Goal: Transaction & Acquisition: Purchase product/service

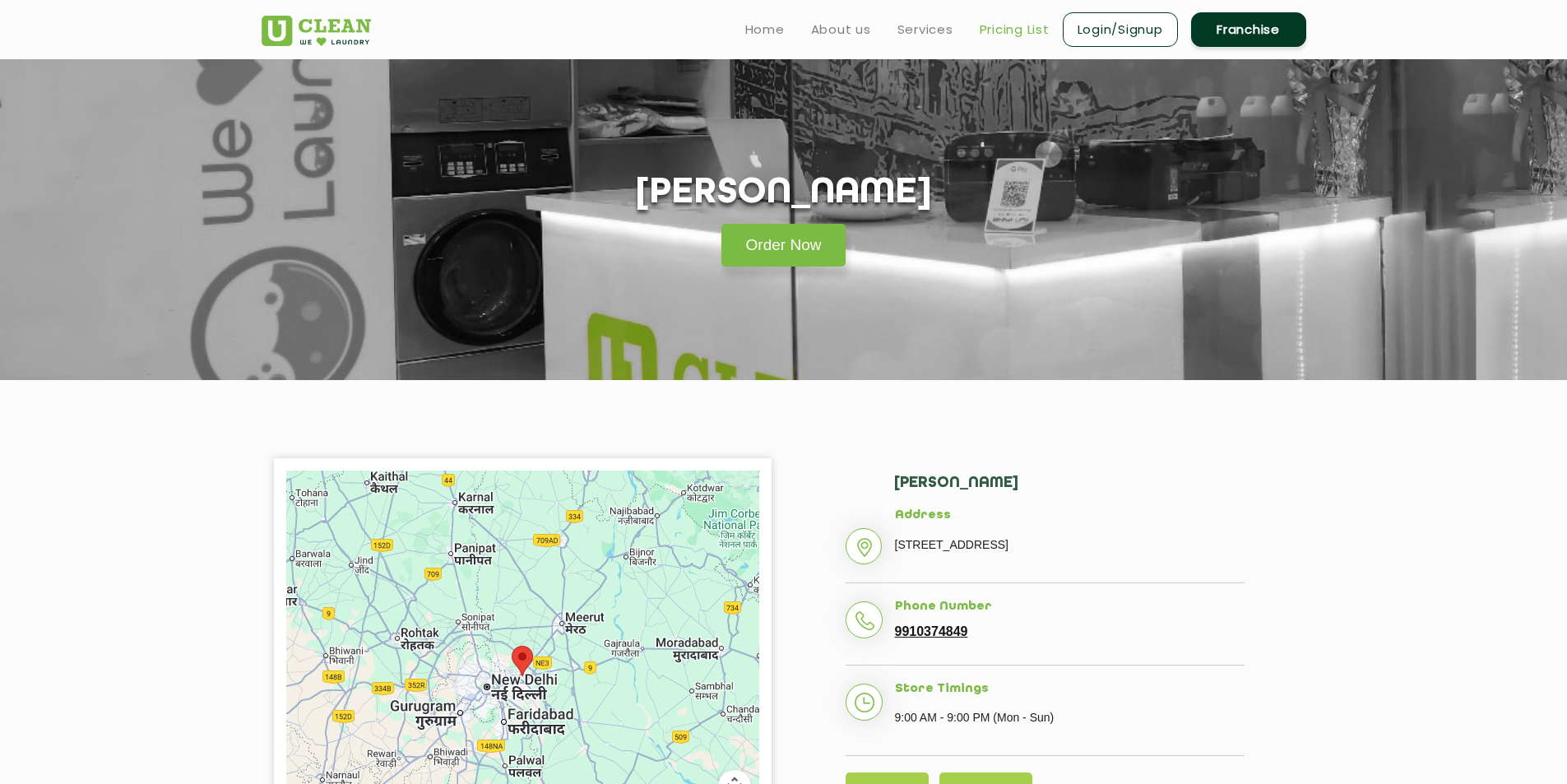
click at [999, 32] on link "Pricing List" at bounding box center [1014, 29] width 70 height 19
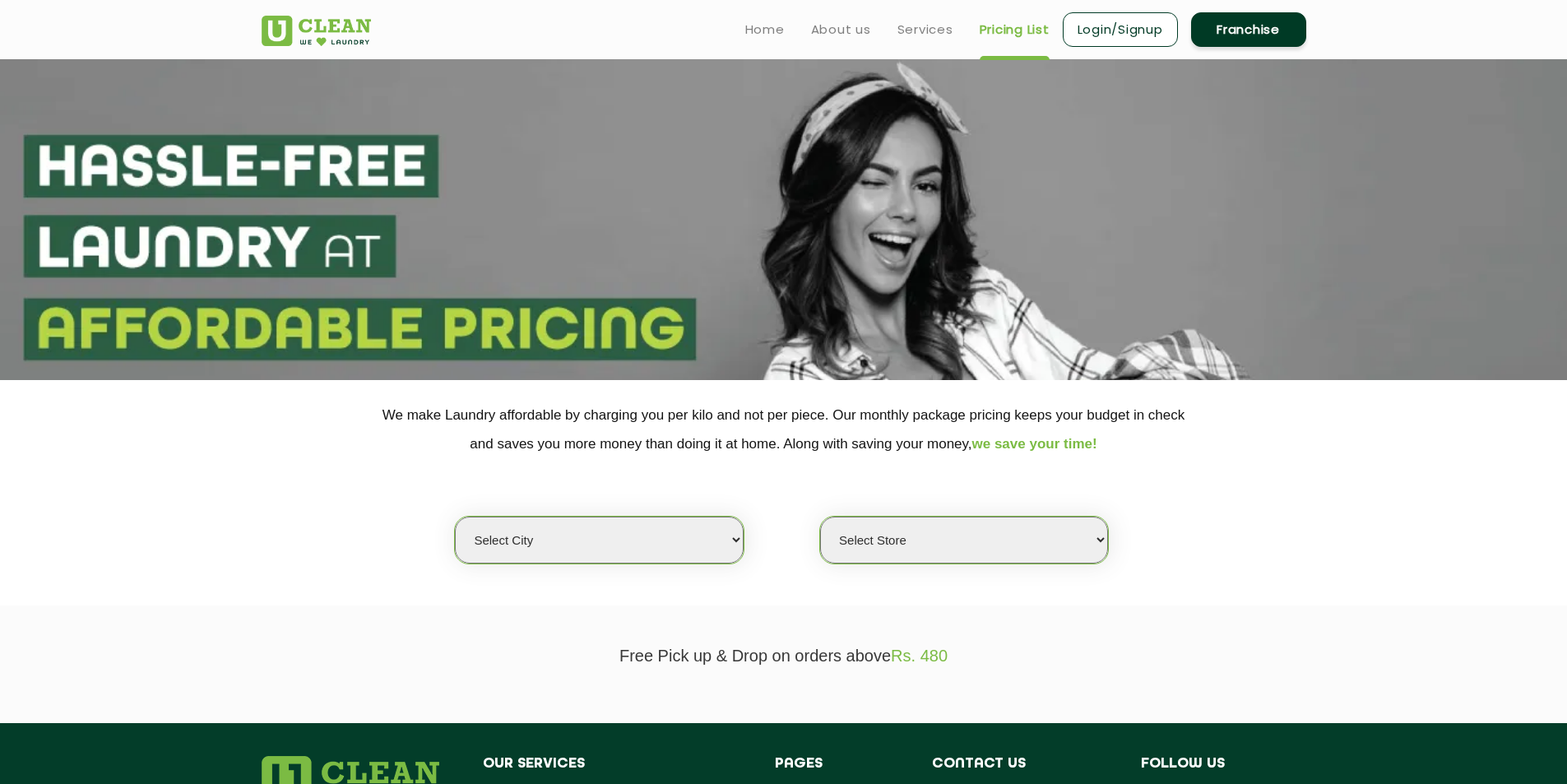
click at [734, 544] on select "Select city [GEOGRAPHIC_DATA] [GEOGRAPHIC_DATA] [GEOGRAPHIC_DATA] [GEOGRAPHIC_D…" at bounding box center [599, 539] width 288 height 47
select select "18"
click at [455, 516] on select "Select city [GEOGRAPHIC_DATA] [GEOGRAPHIC_DATA] [GEOGRAPHIC_DATA] [GEOGRAPHIC_D…" at bounding box center [599, 539] width 288 height 47
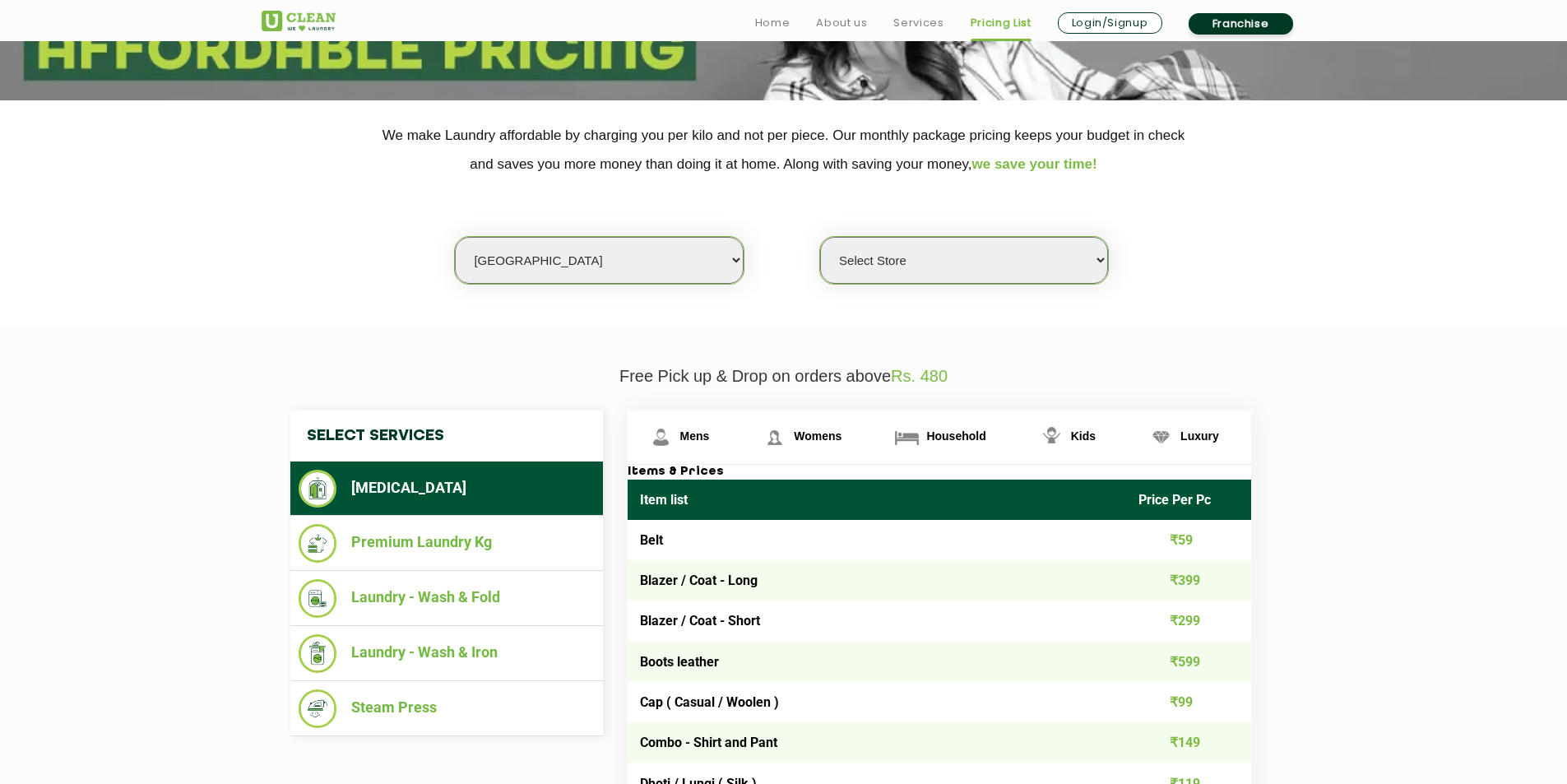
scroll to position [329, 0]
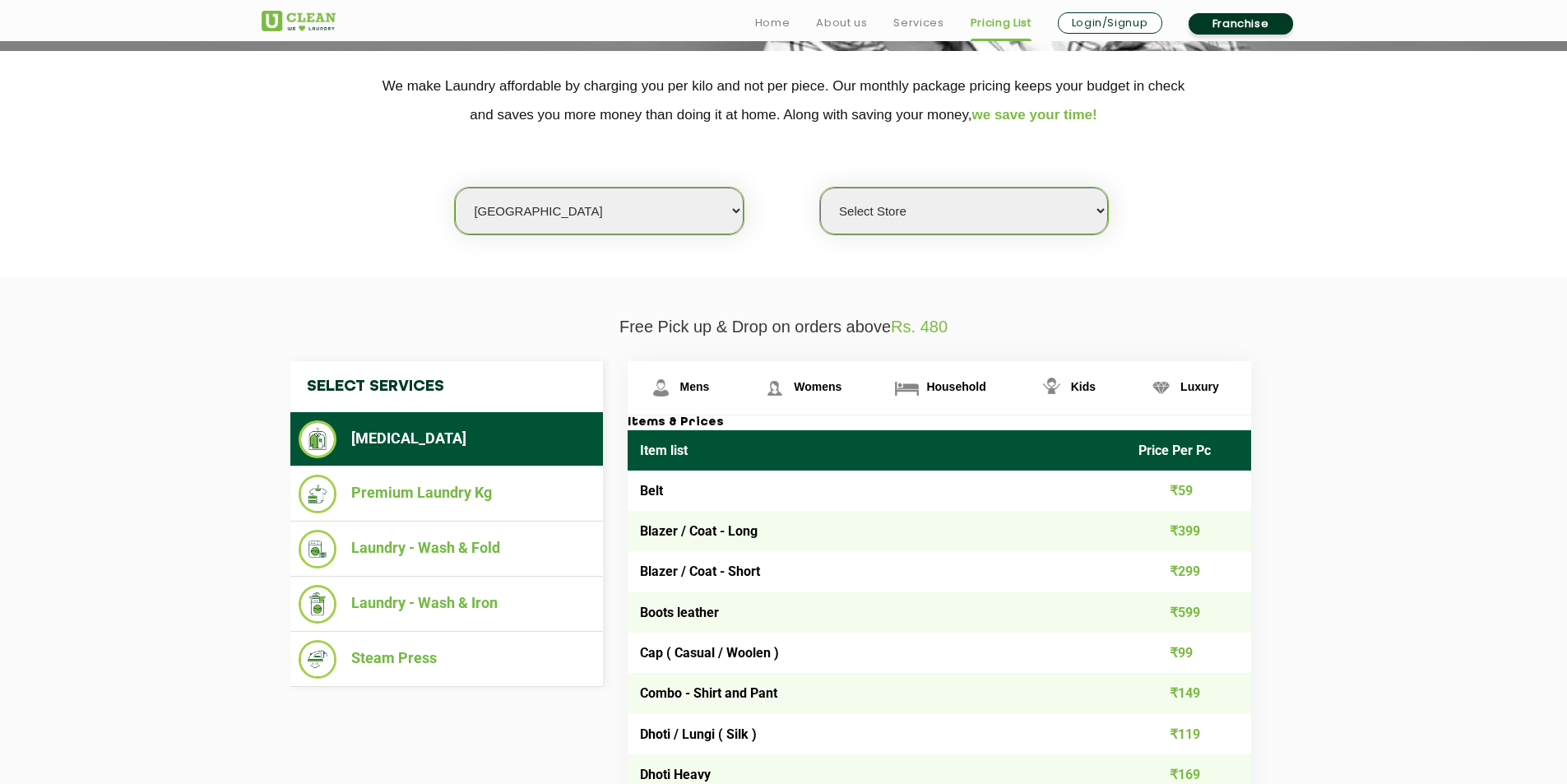
click at [1092, 209] on select "Select Store [GEOGRAPHIC_DATA] [GEOGRAPHIC_DATA] [PERSON_NAME][GEOGRAPHIC_DATA]…" at bounding box center [964, 210] width 288 height 47
select select "226"
click at [821, 187] on select "Select Store [GEOGRAPHIC_DATA] [GEOGRAPHIC_DATA] [PERSON_NAME][GEOGRAPHIC_DATA]…" at bounding box center [964, 210] width 288 height 47
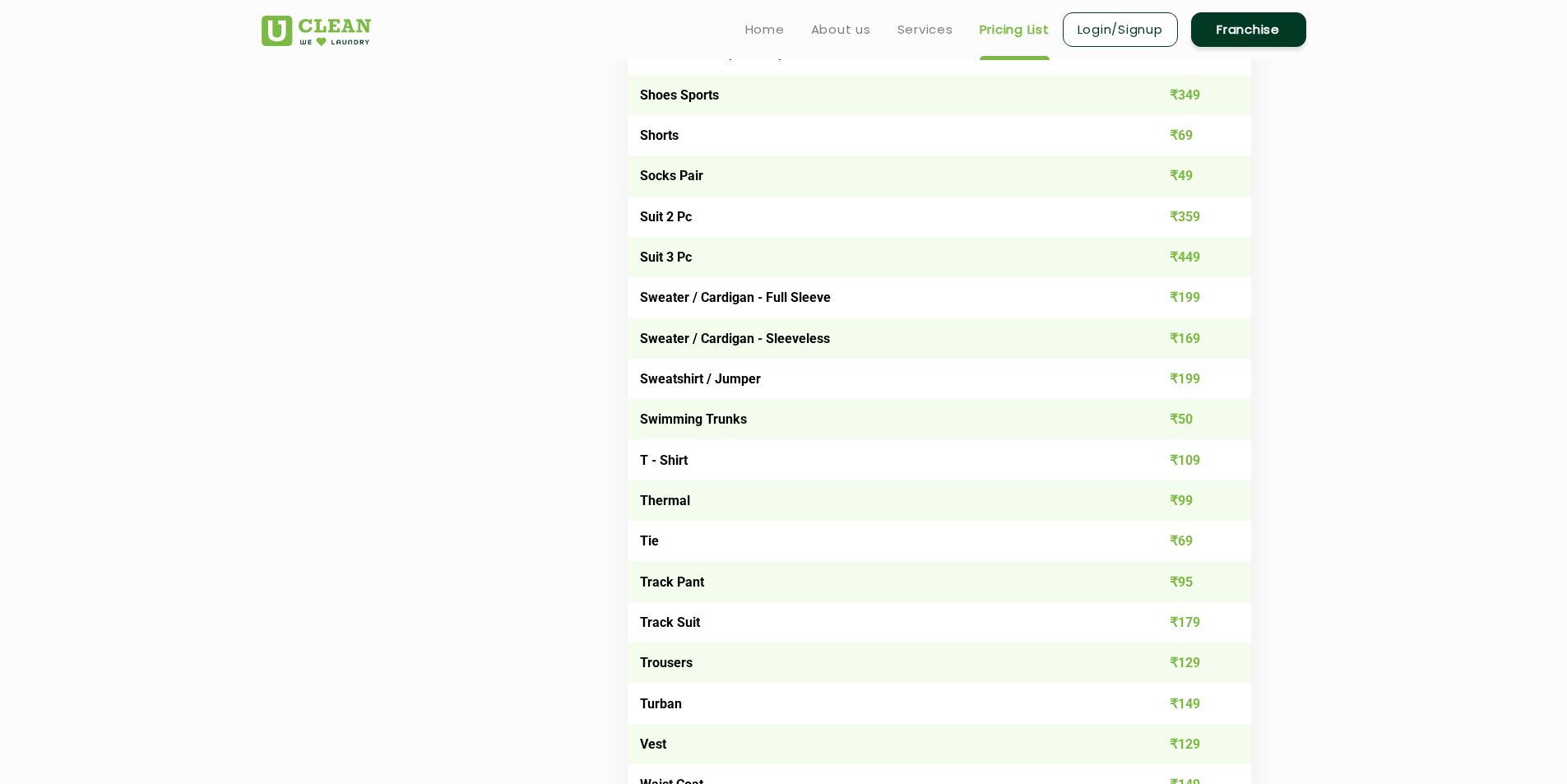
scroll to position [2467, 0]
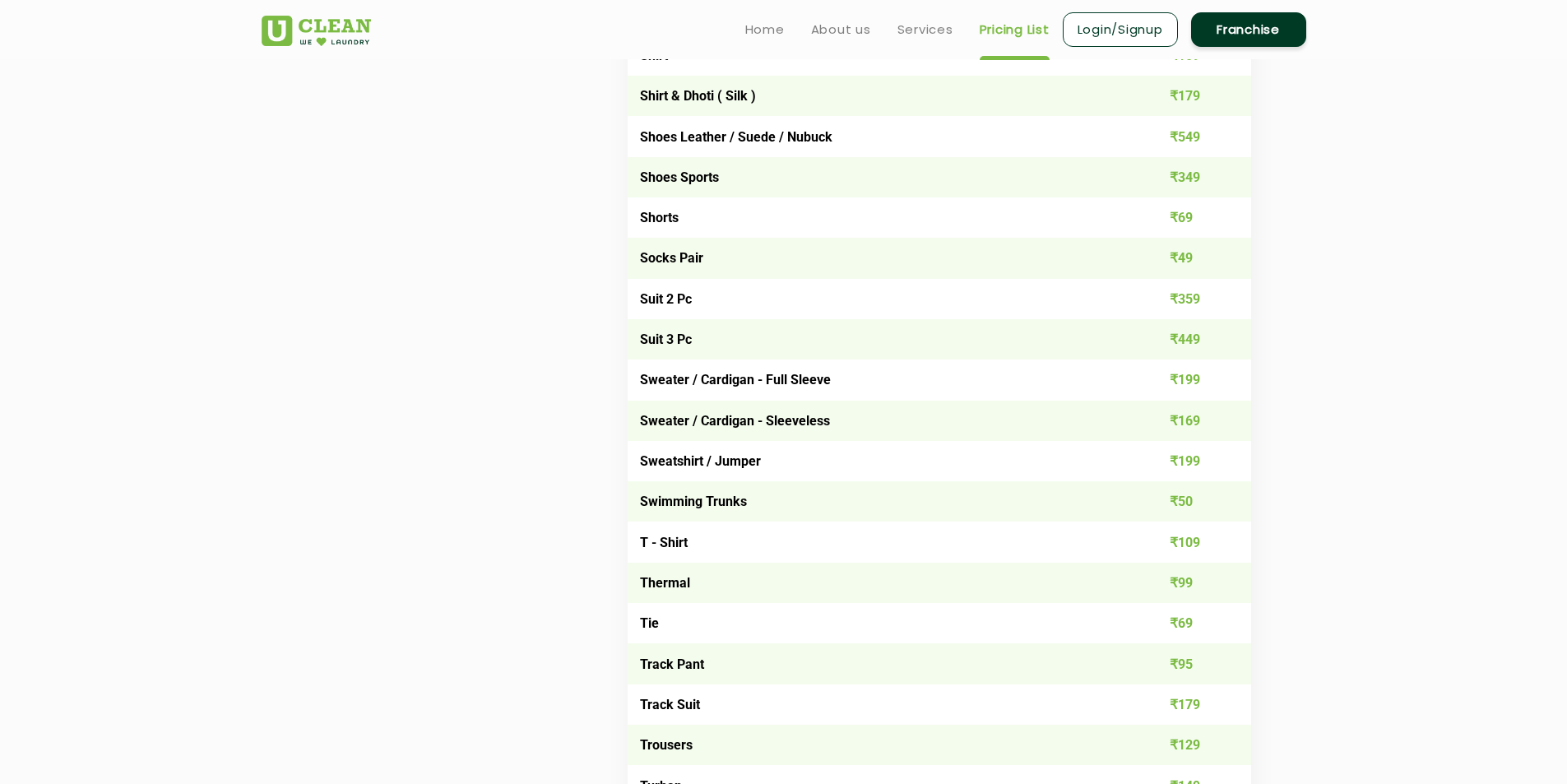
click at [754, 137] on td "Shoes Leather / Suede / Nubuck" at bounding box center [877, 135] width 500 height 40
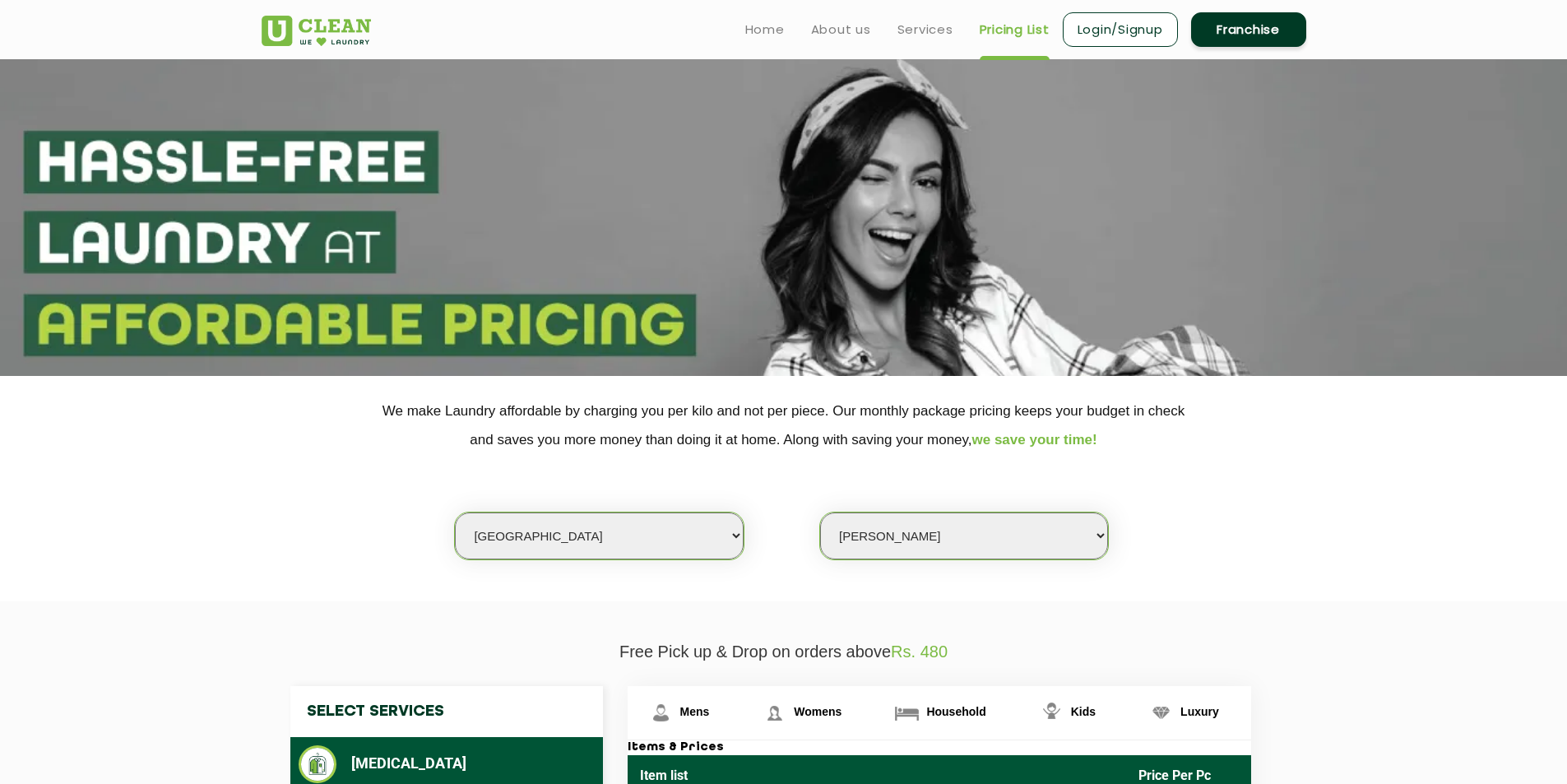
scroll to position [0, 0]
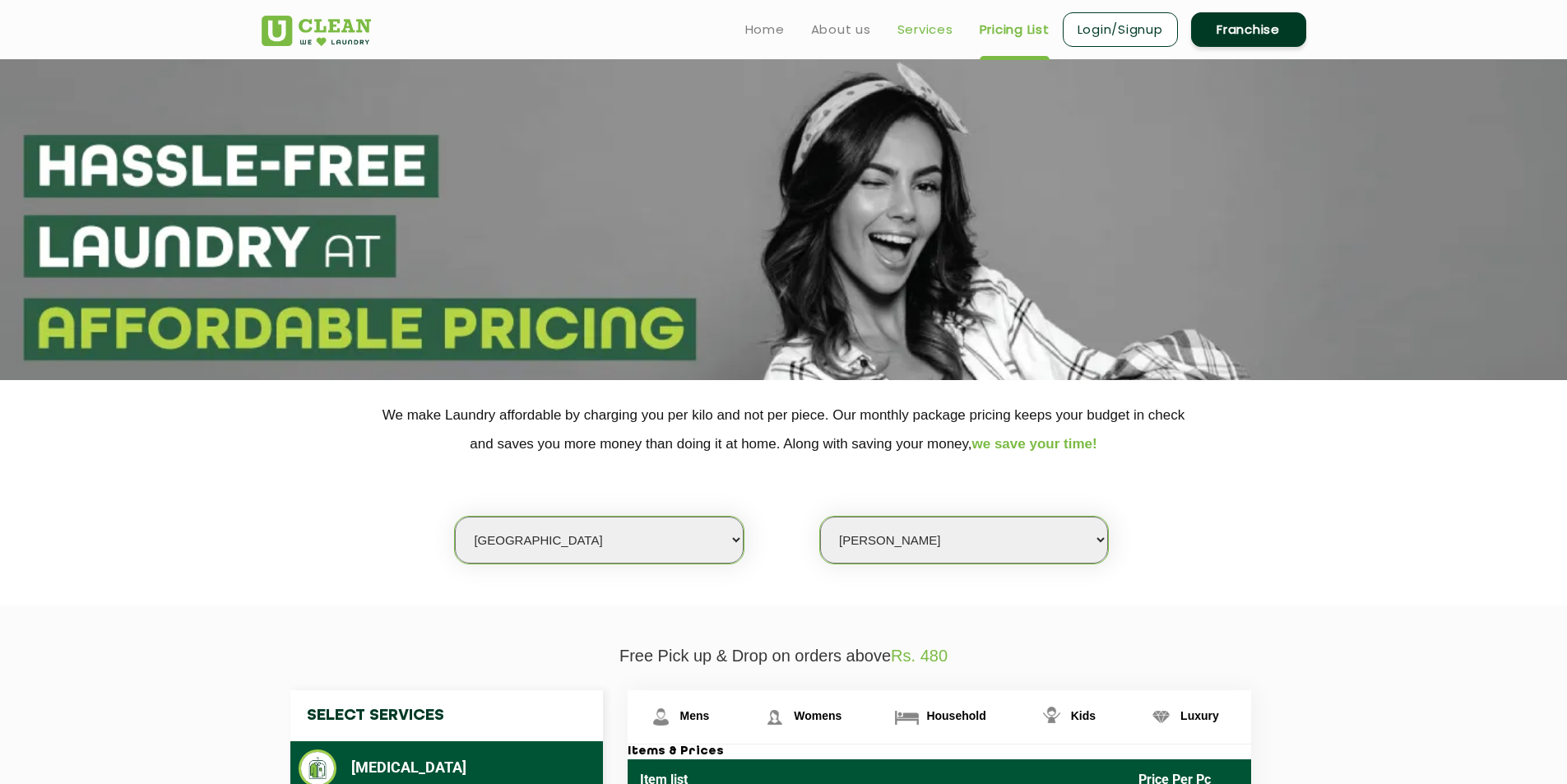
click at [927, 27] on link "Services" at bounding box center [925, 29] width 56 height 19
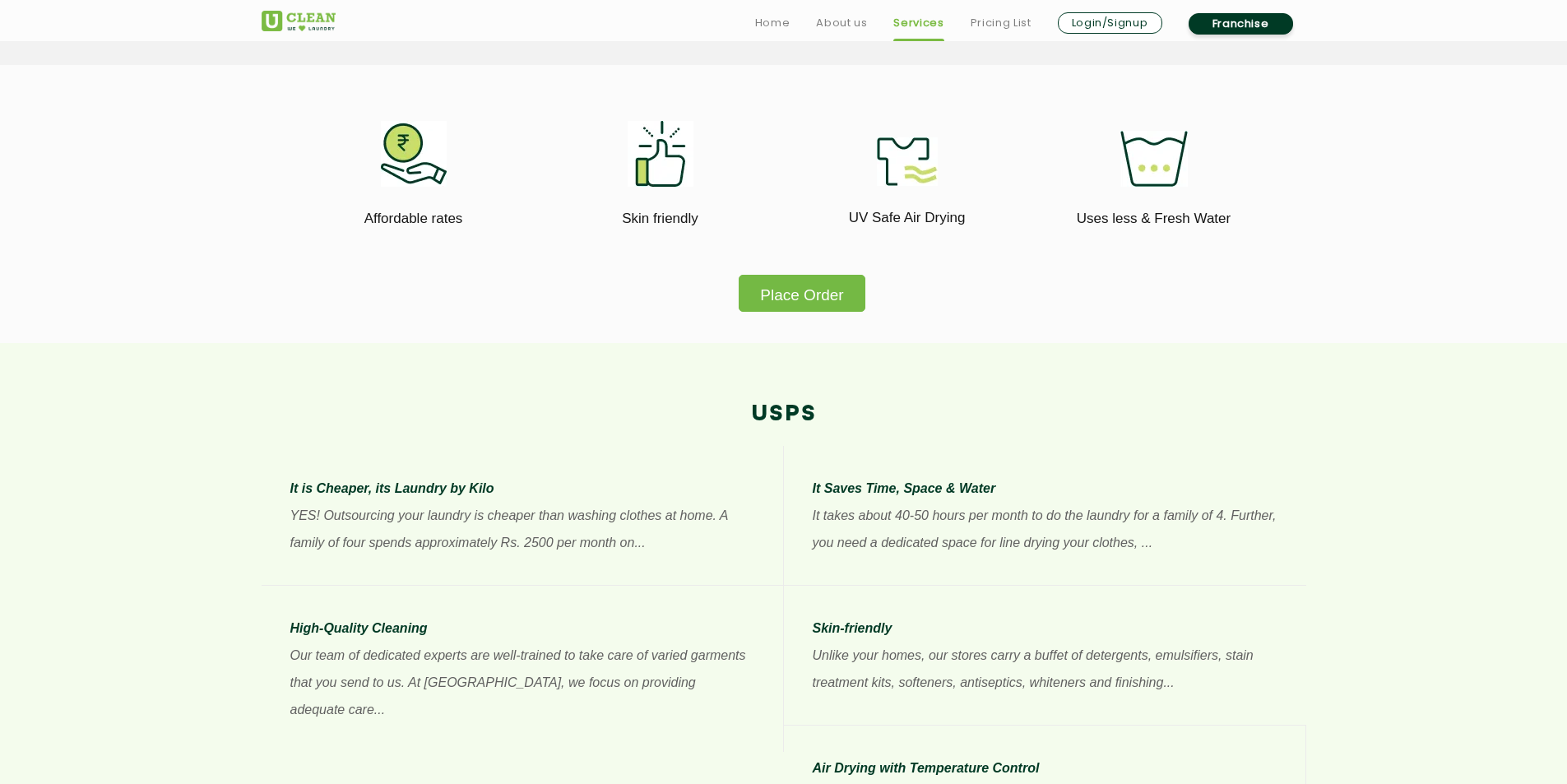
scroll to position [1069, 0]
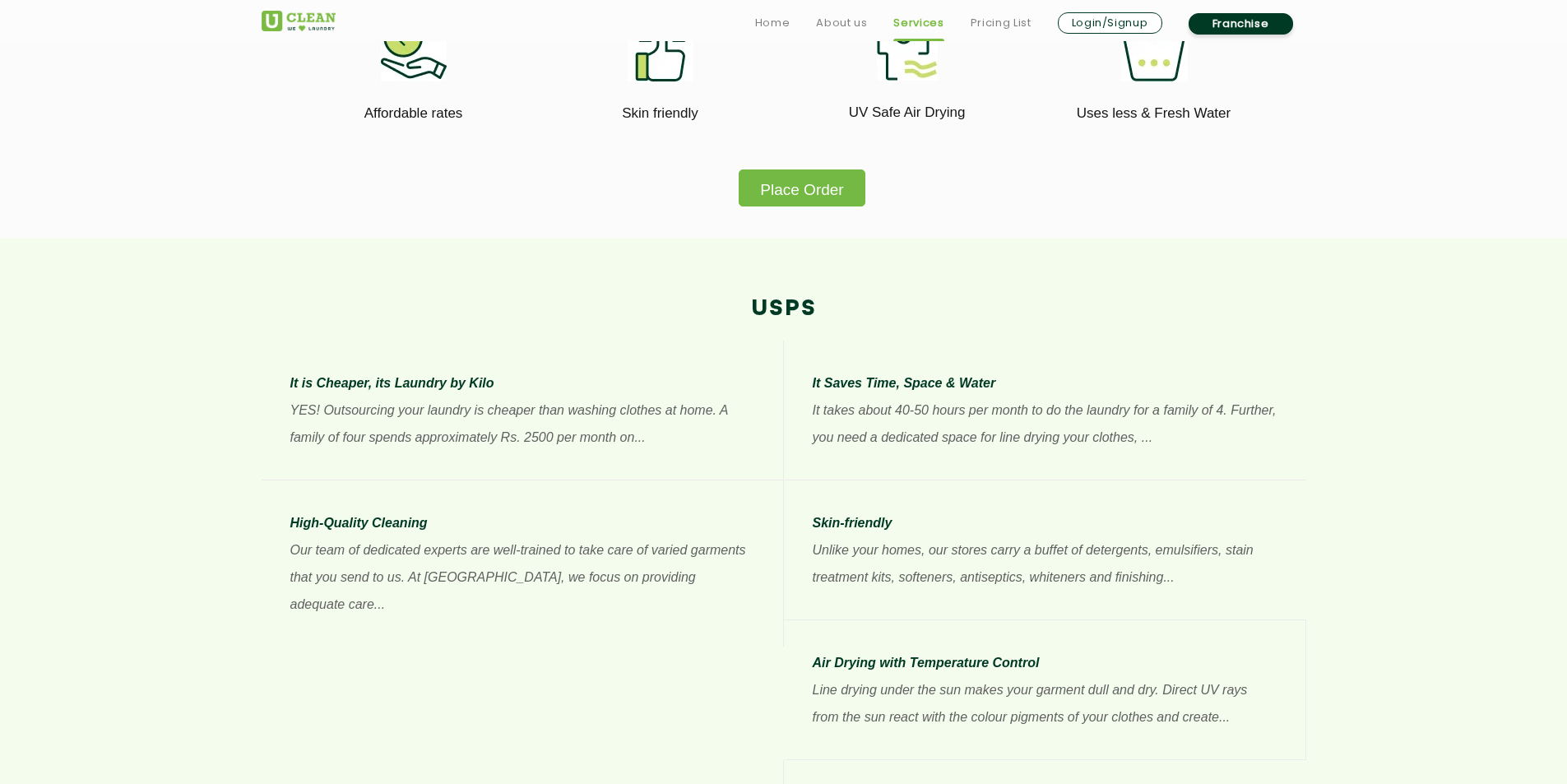
click at [782, 187] on button "Place Order" at bounding box center [802, 188] width 126 height 37
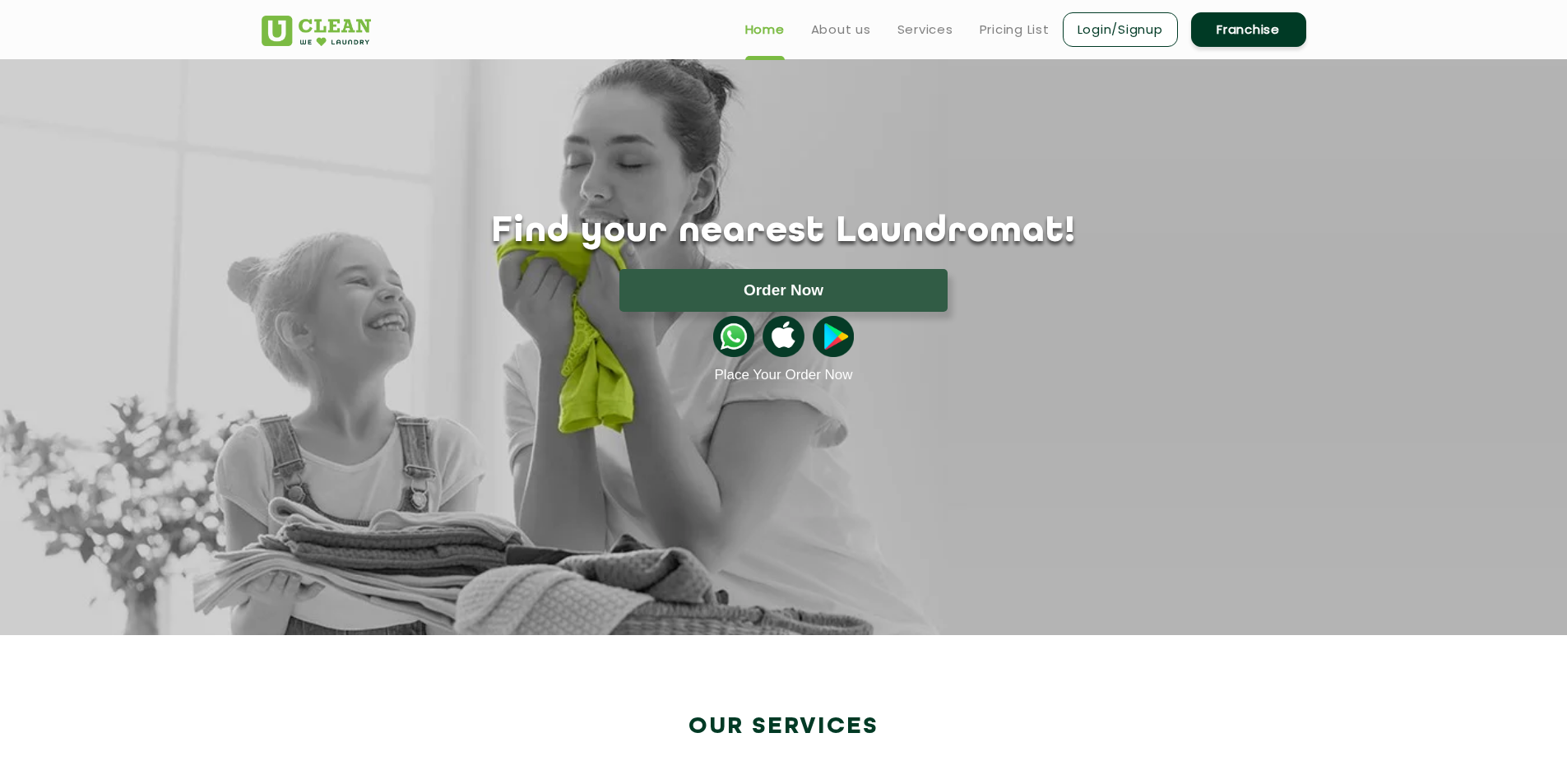
click at [733, 340] on img at bounding box center [733, 336] width 41 height 41
